Goal: Transaction & Acquisition: Obtain resource

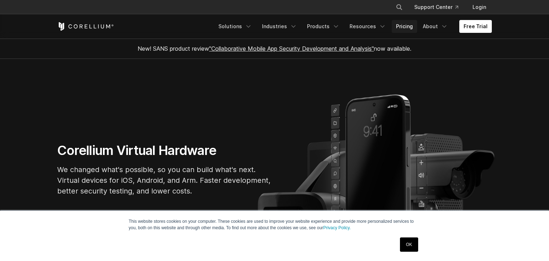
click at [408, 26] on link "Pricing" at bounding box center [403, 26] width 25 height 13
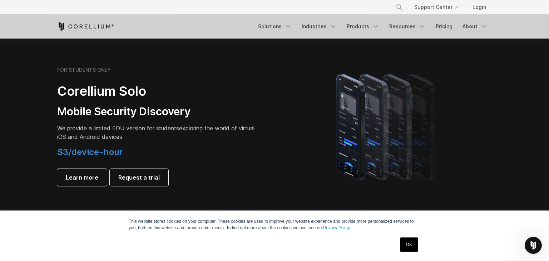
scroll to position [490, 0]
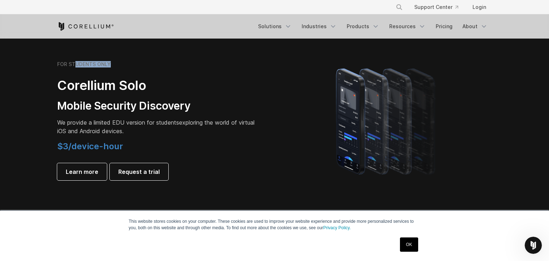
drag, startPoint x: 75, startPoint y: 63, endPoint x: 147, endPoint y: 73, distance: 72.5
click at [147, 73] on div "FOR STUDENTS ONLY Corellium Solo Mobile Security Discovery We provide a limited…" at bounding box center [157, 120] width 200 height 119
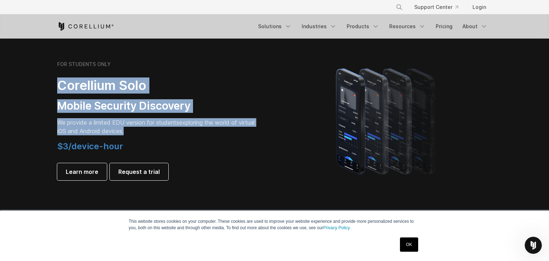
drag, startPoint x: 103, startPoint y: 99, endPoint x: 154, endPoint y: 132, distance: 61.1
click at [154, 132] on div "FOR STUDENTS ONLY Corellium Solo Mobile Security Discovery We provide a limited…" at bounding box center [157, 120] width 200 height 119
click at [154, 132] on p "We provide a limited EDU version for students exploring the world of virtual iO…" at bounding box center [157, 126] width 200 height 17
drag, startPoint x: 158, startPoint y: 131, endPoint x: 63, endPoint y: 78, distance: 108.4
click at [63, 78] on div "FOR STUDENTS ONLY Corellium Solo Mobile Security Discovery We provide a limited…" at bounding box center [157, 120] width 200 height 119
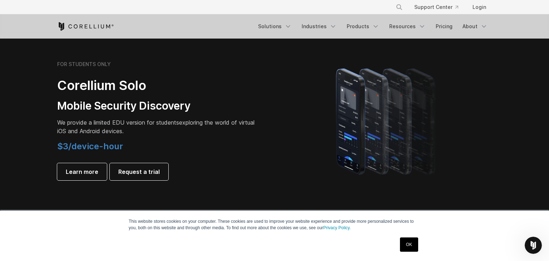
click at [63, 78] on h2 "Corellium Solo" at bounding box center [157, 86] width 200 height 16
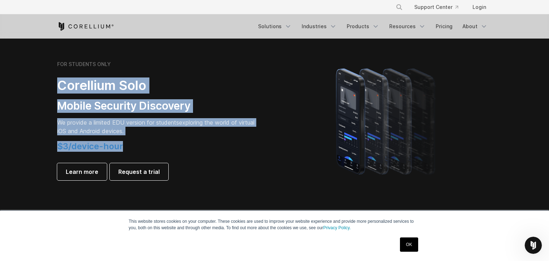
drag, startPoint x: 63, startPoint y: 78, endPoint x: 210, endPoint y: 139, distance: 159.5
click at [210, 139] on div "FOR STUDENTS ONLY Corellium Solo Mobile Security Discovery We provide a limited…" at bounding box center [157, 120] width 200 height 119
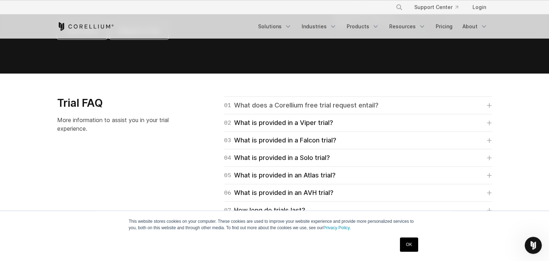
scroll to position [981, 0]
